Goal: Manage account settings

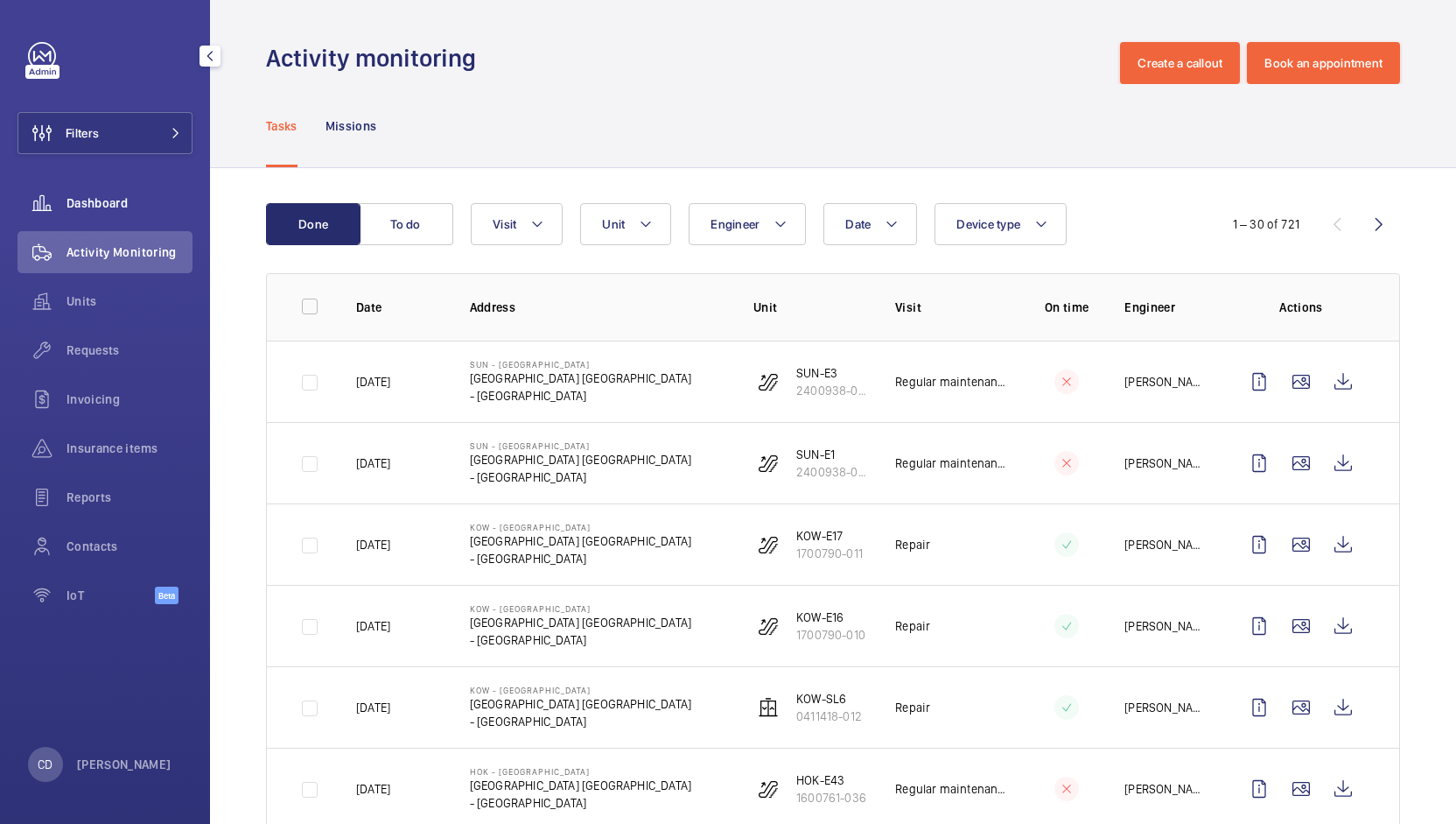
click at [107, 195] on span "Dashboard" at bounding box center [129, 203] width 126 height 18
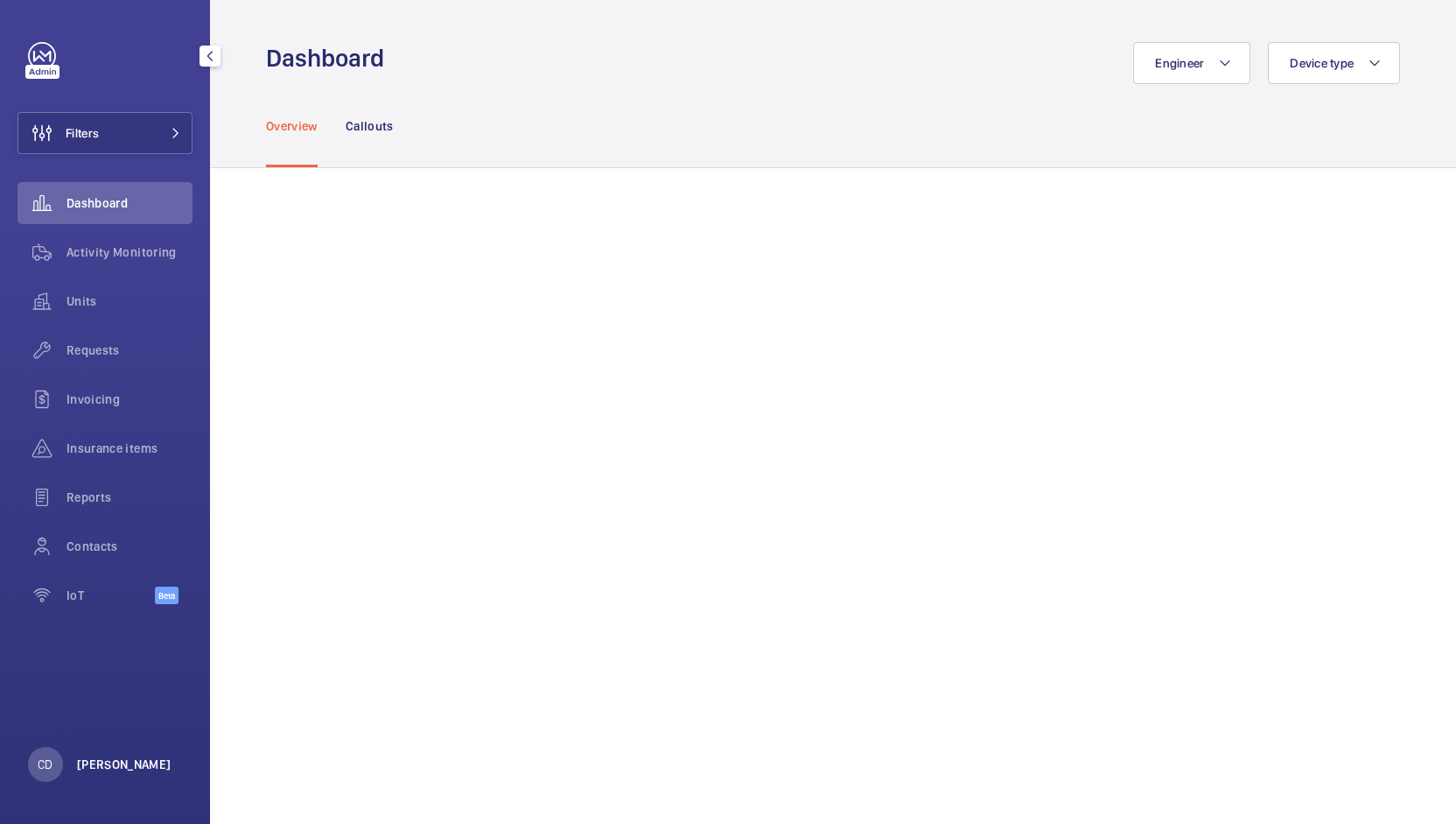
click at [139, 756] on p "[PERSON_NAME]" at bounding box center [124, 764] width 94 height 18
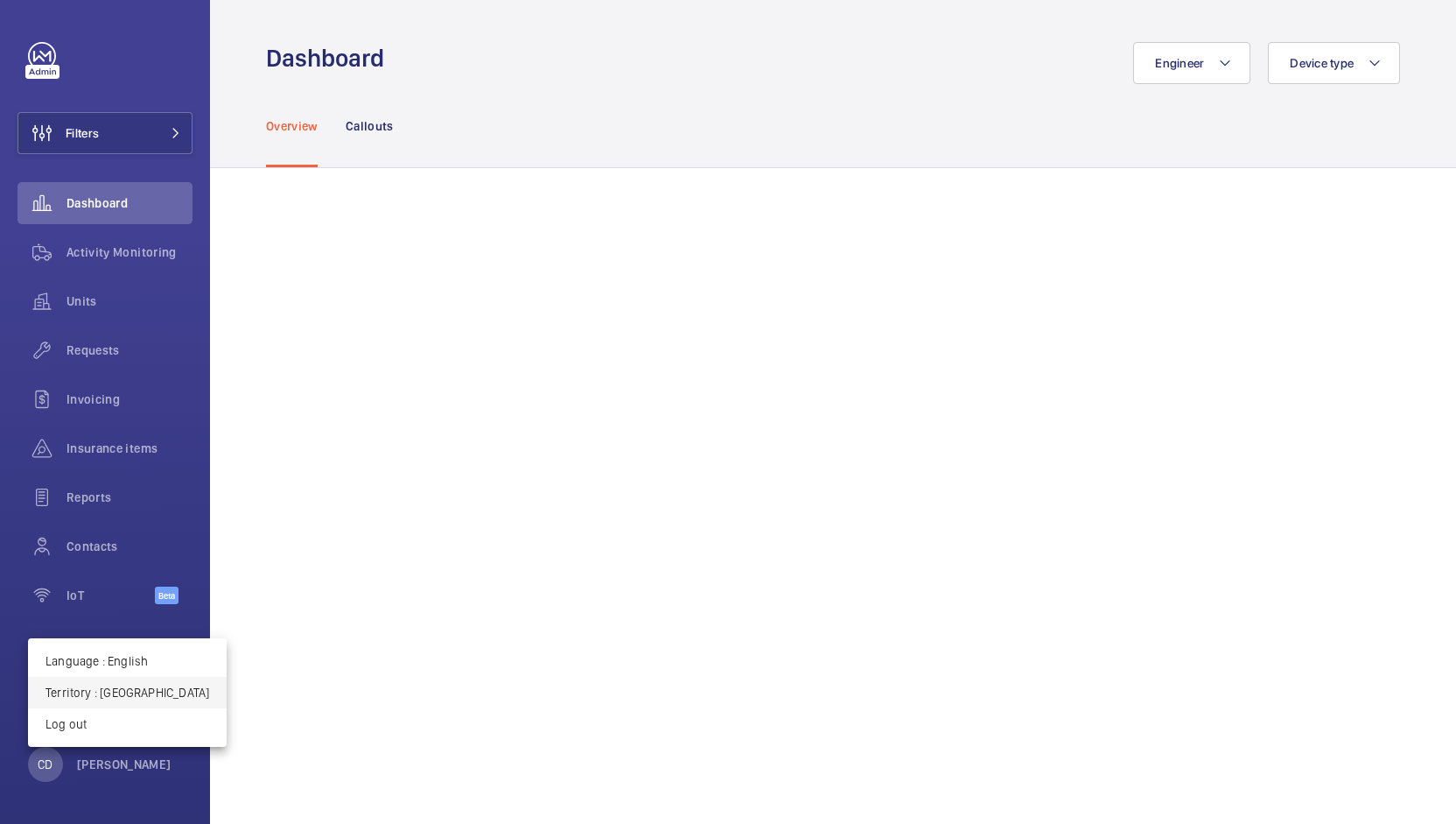
click at [127, 688] on p "Territory : [GEOGRAPHIC_DATA]" at bounding box center [127, 692] width 164 height 18
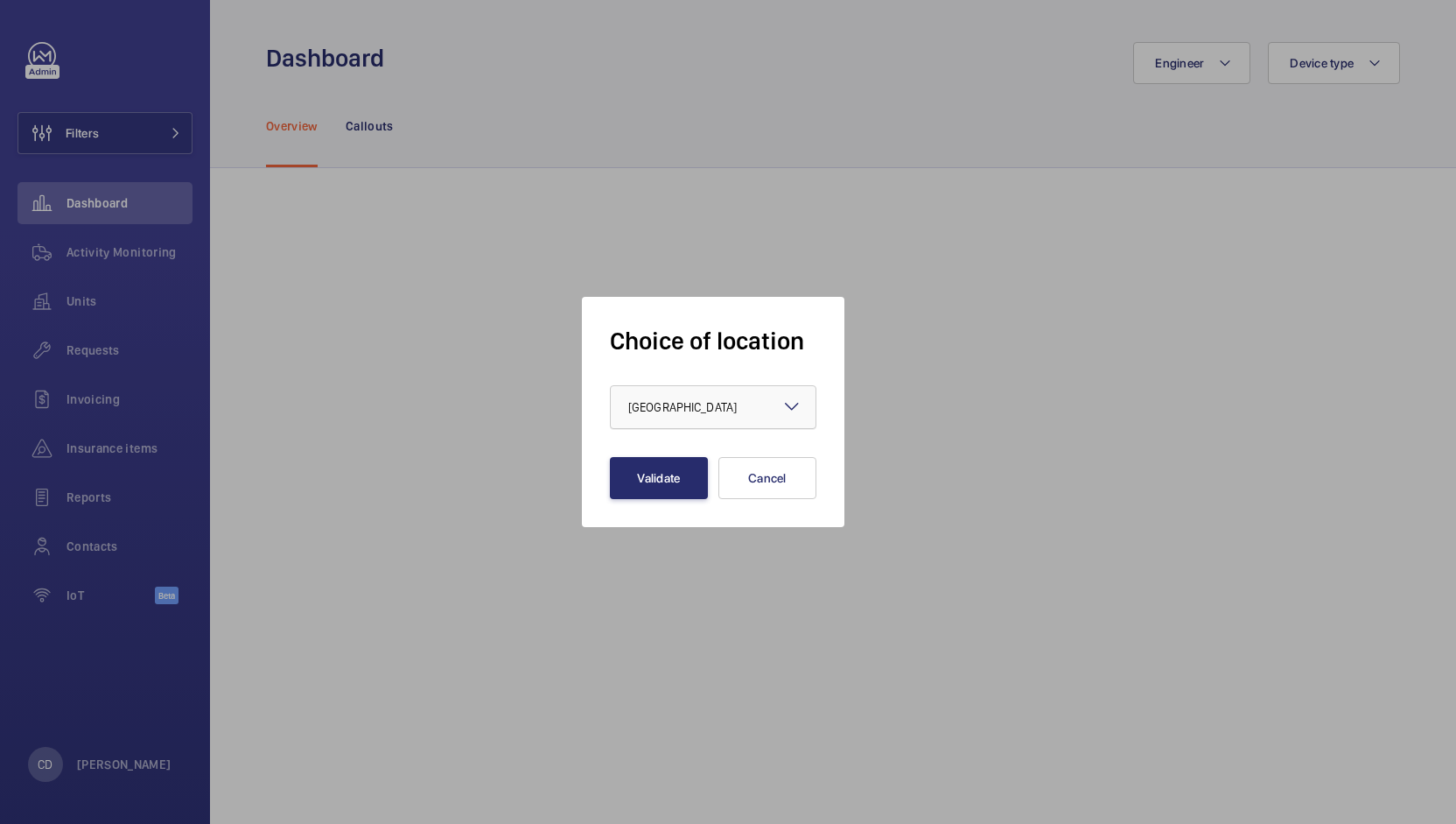
click at [685, 390] on div at bounding box center [714, 406] width 205 height 42
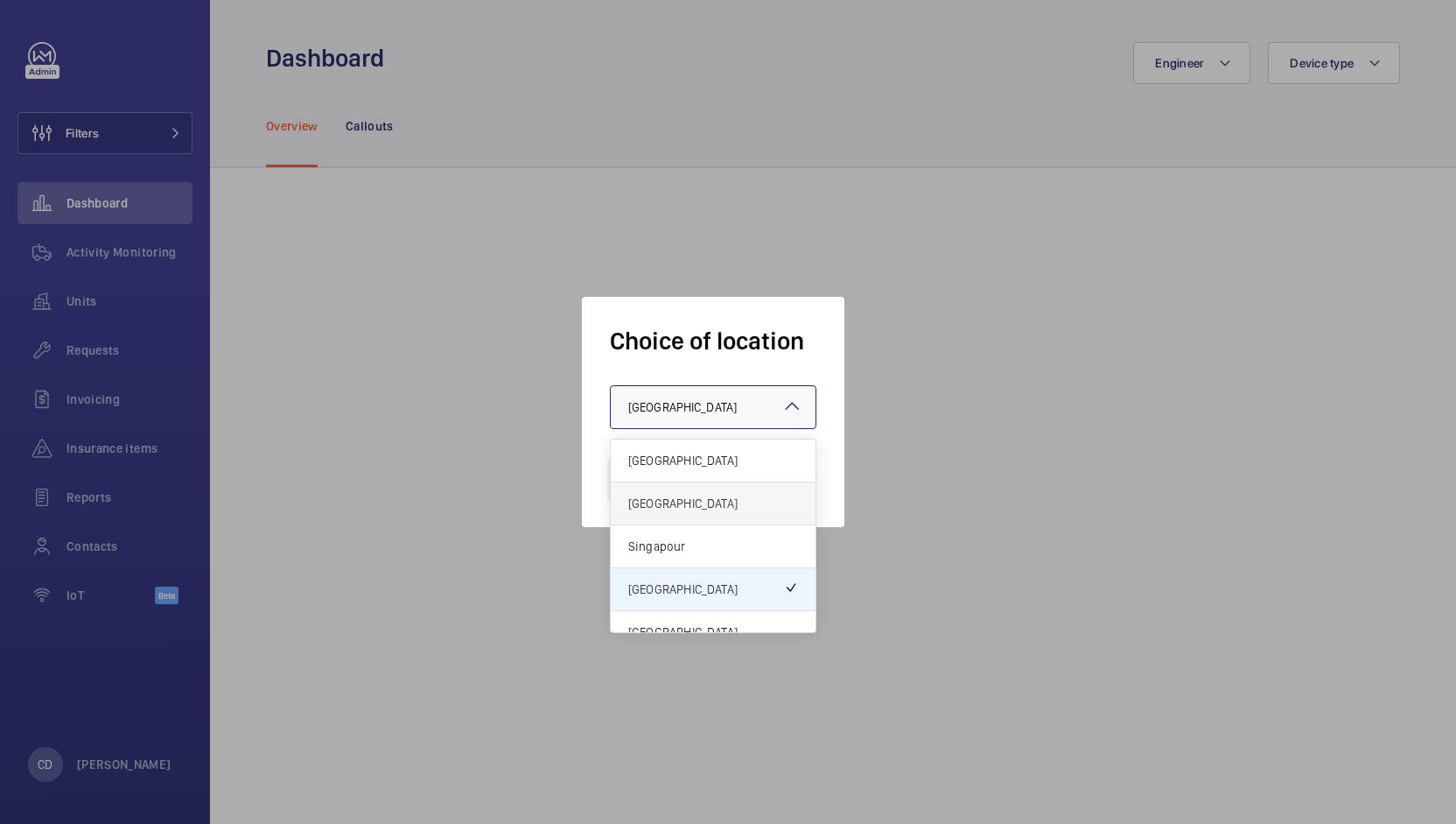
click at [701, 517] on div "[GEOGRAPHIC_DATA]" at bounding box center [714, 504] width 205 height 43
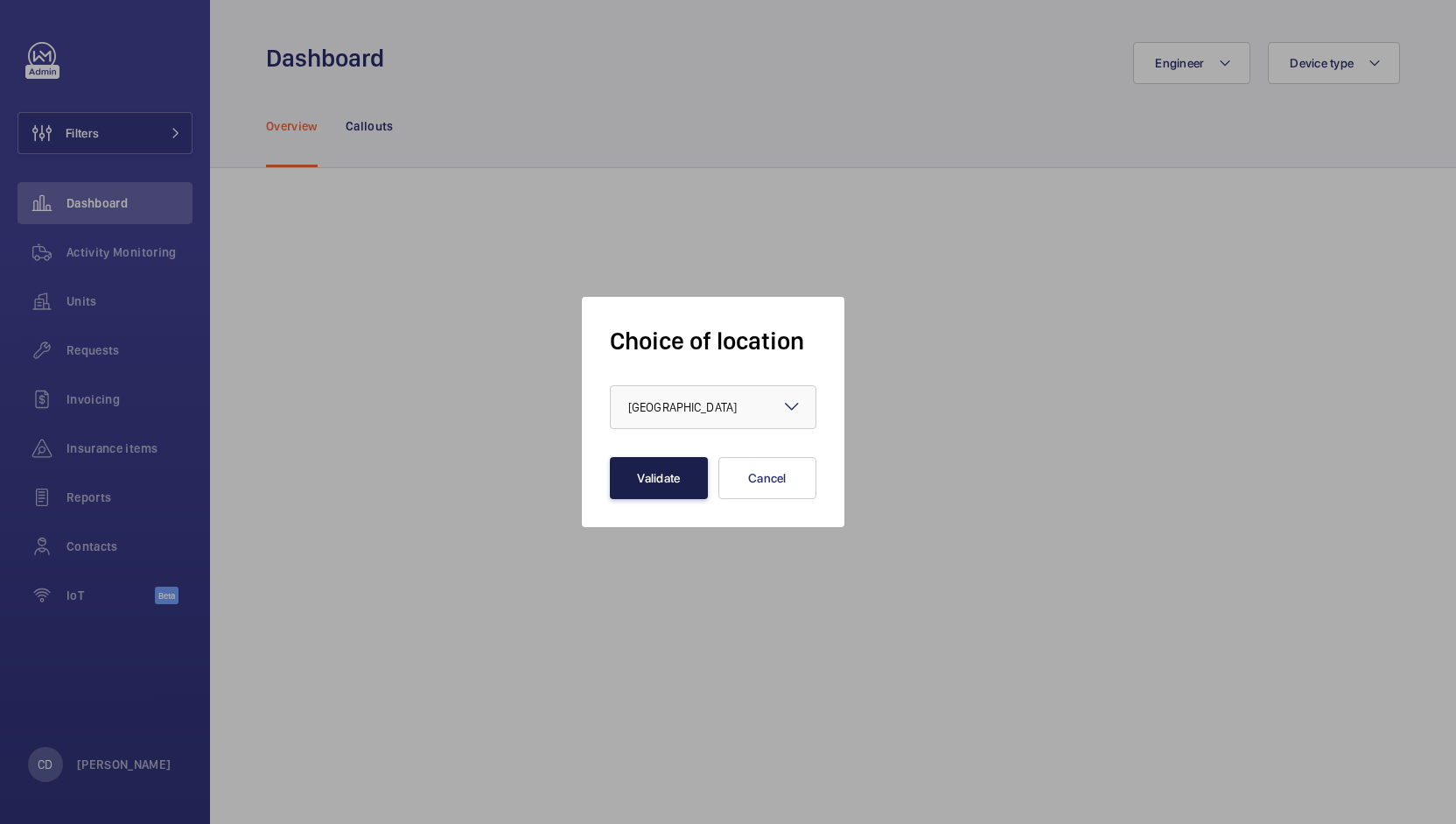
click at [660, 482] on button "Validate" at bounding box center [659, 477] width 98 height 42
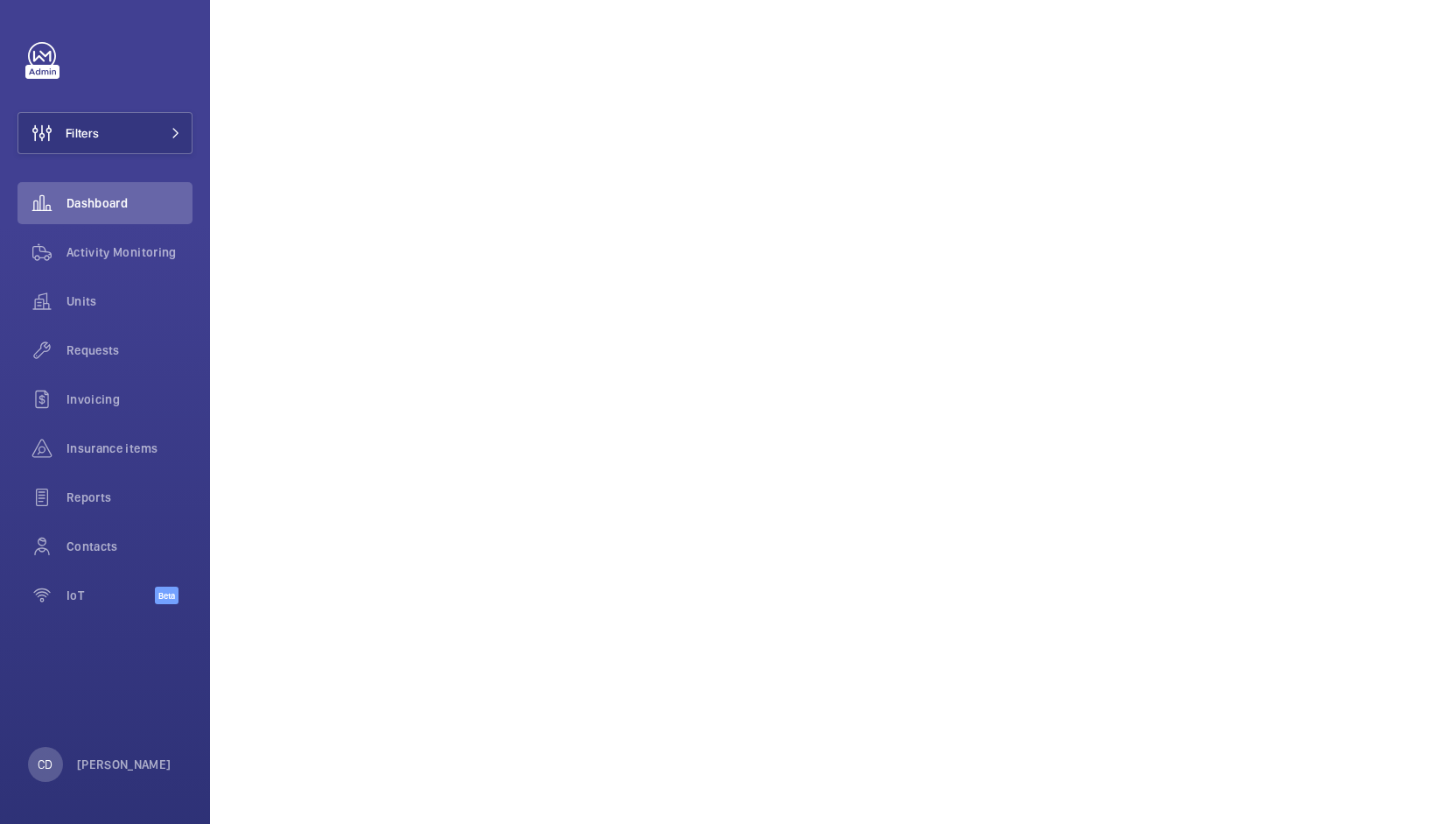
scroll to position [435, 0]
